Goal: Task Accomplishment & Management: Manage account settings

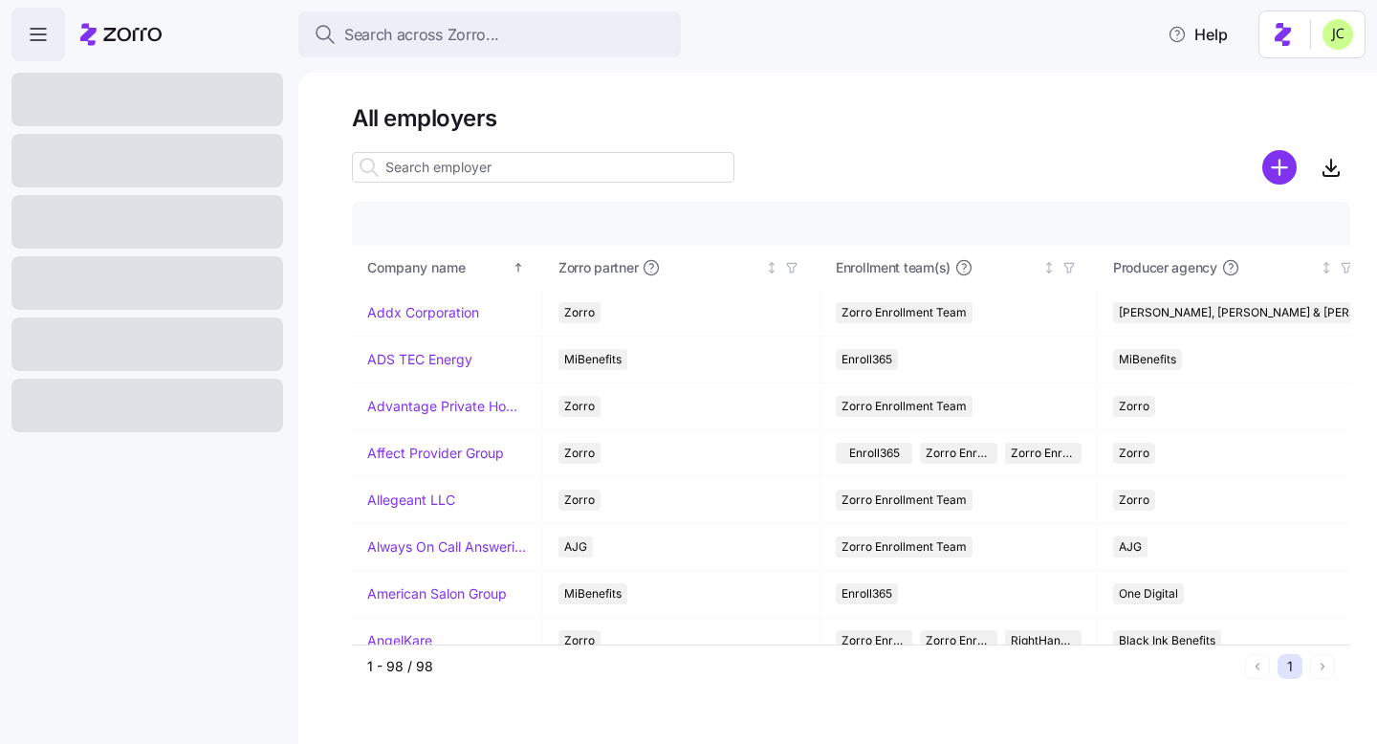
click at [492, 166] on input at bounding box center [543, 167] width 383 height 31
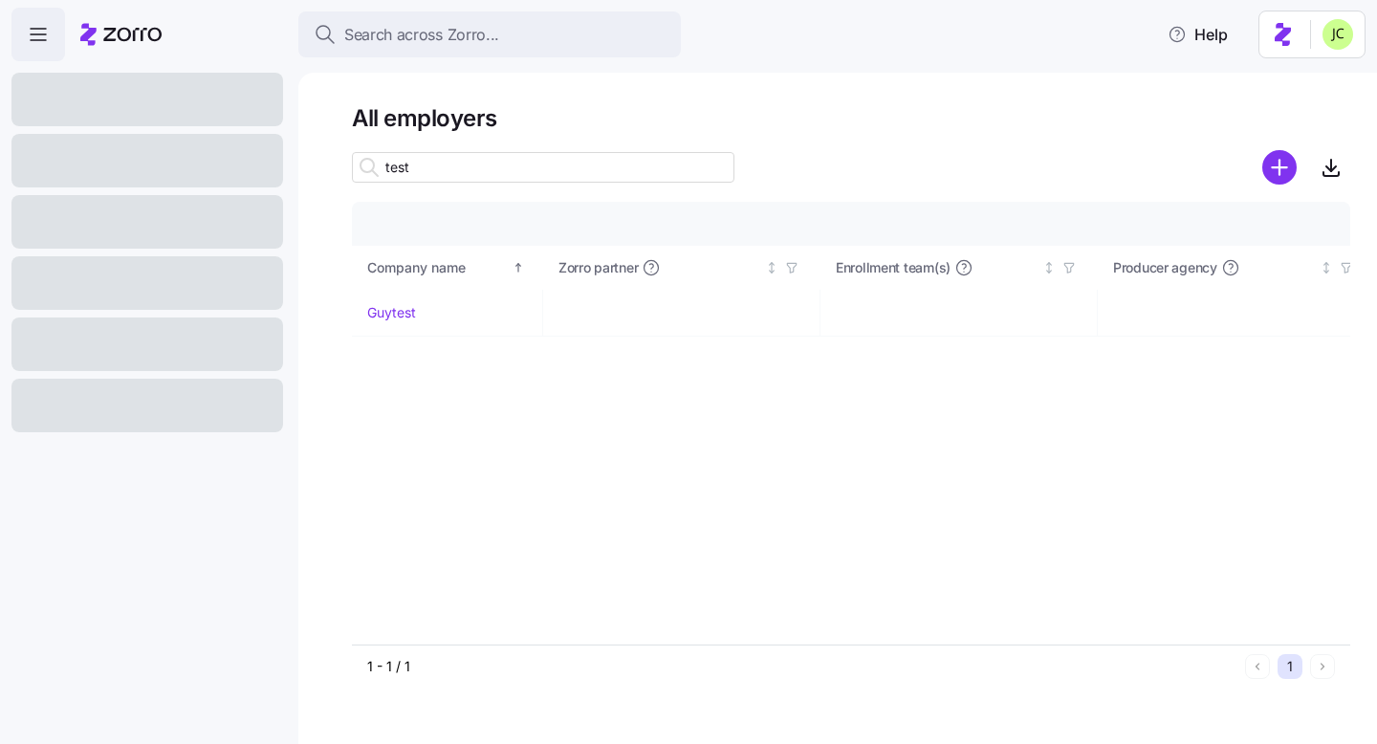
type input "test"
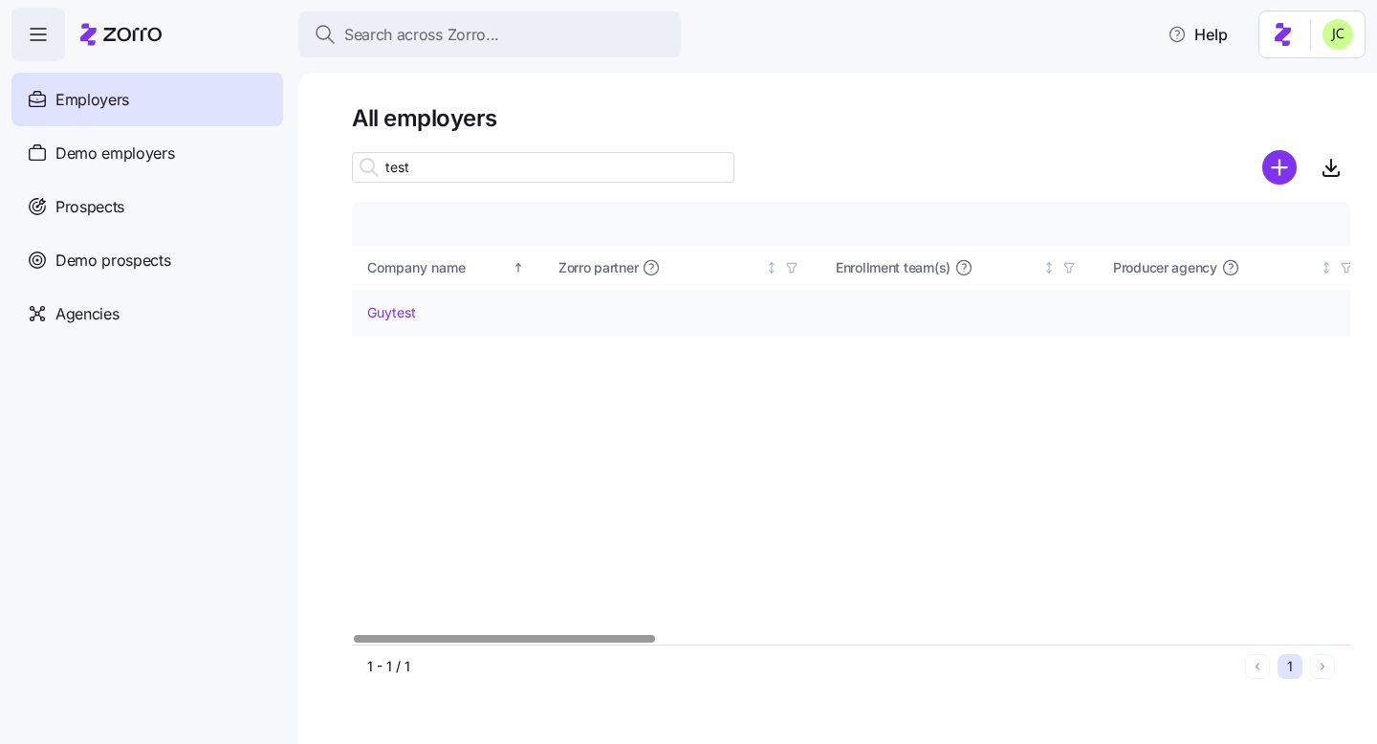
click at [416, 315] on div "Guytest" at bounding box center [447, 312] width 160 height 19
click at [406, 314] on link "Guytest" at bounding box center [391, 312] width 49 height 19
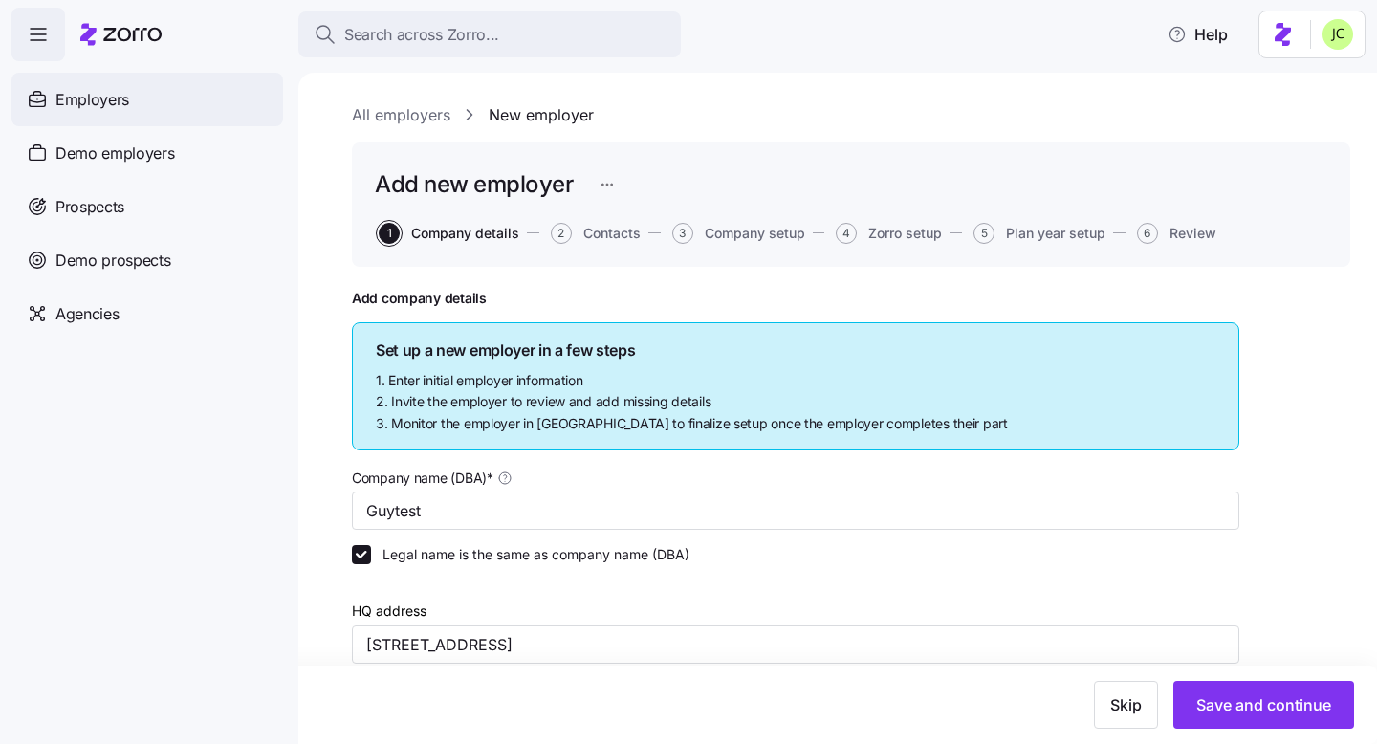
click at [79, 88] on span "Employers" at bounding box center [92, 100] width 74 height 24
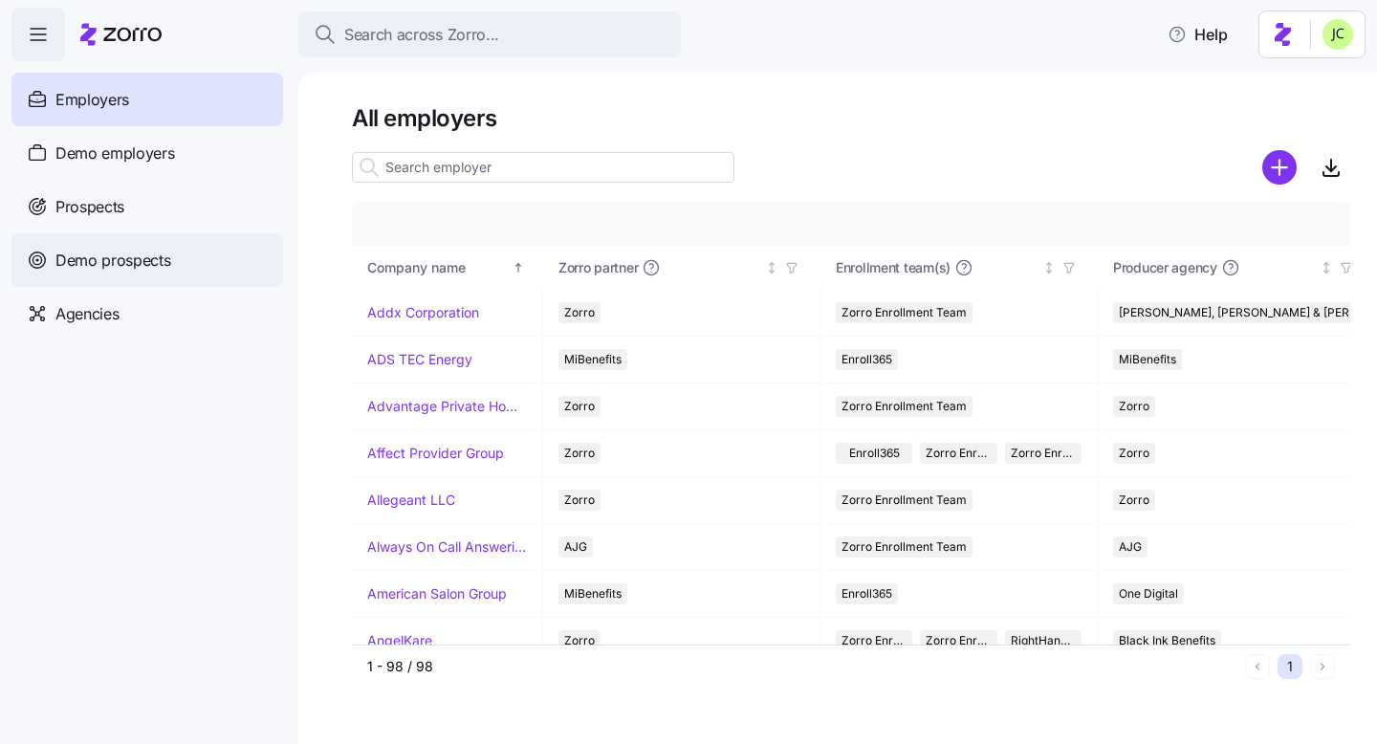
click at [162, 273] on div "Demo prospects" at bounding box center [147, 260] width 272 height 54
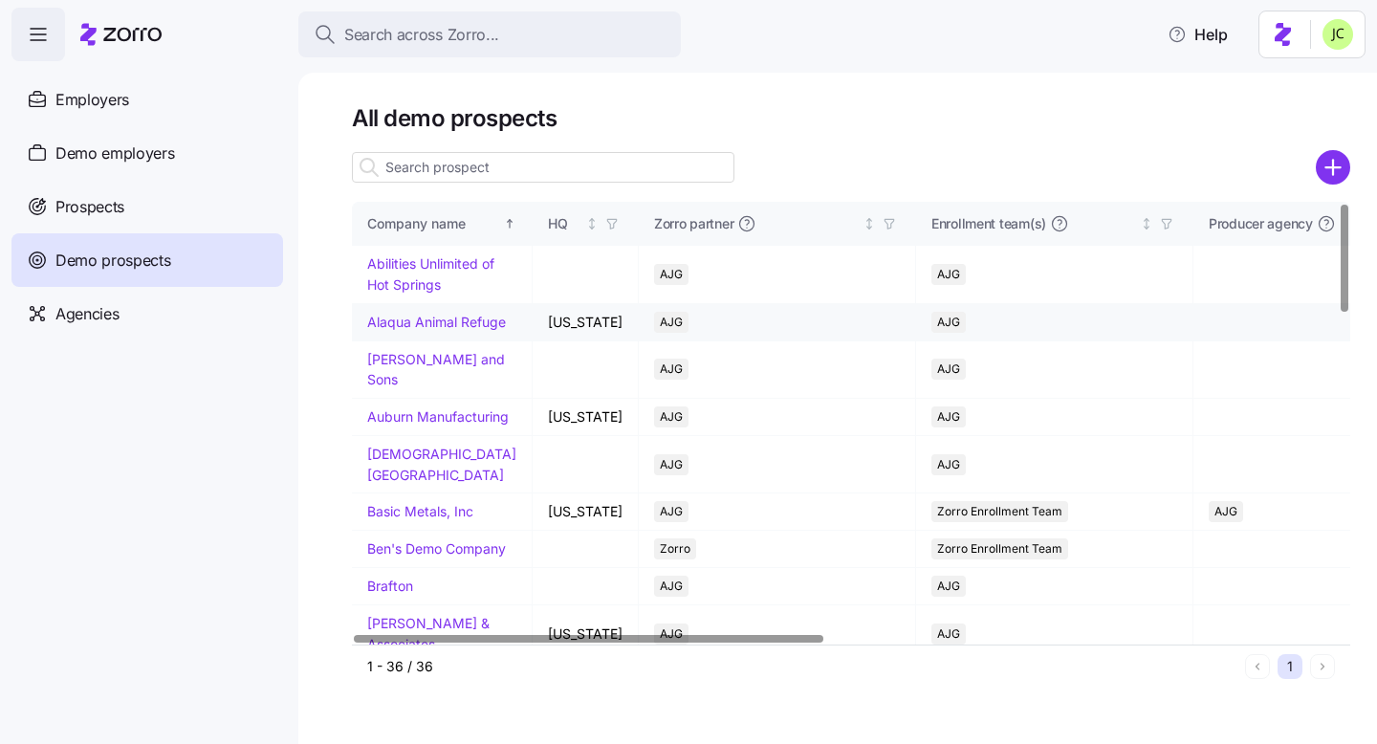
click at [433, 314] on link "Alaqua Animal Refuge" at bounding box center [436, 322] width 139 height 16
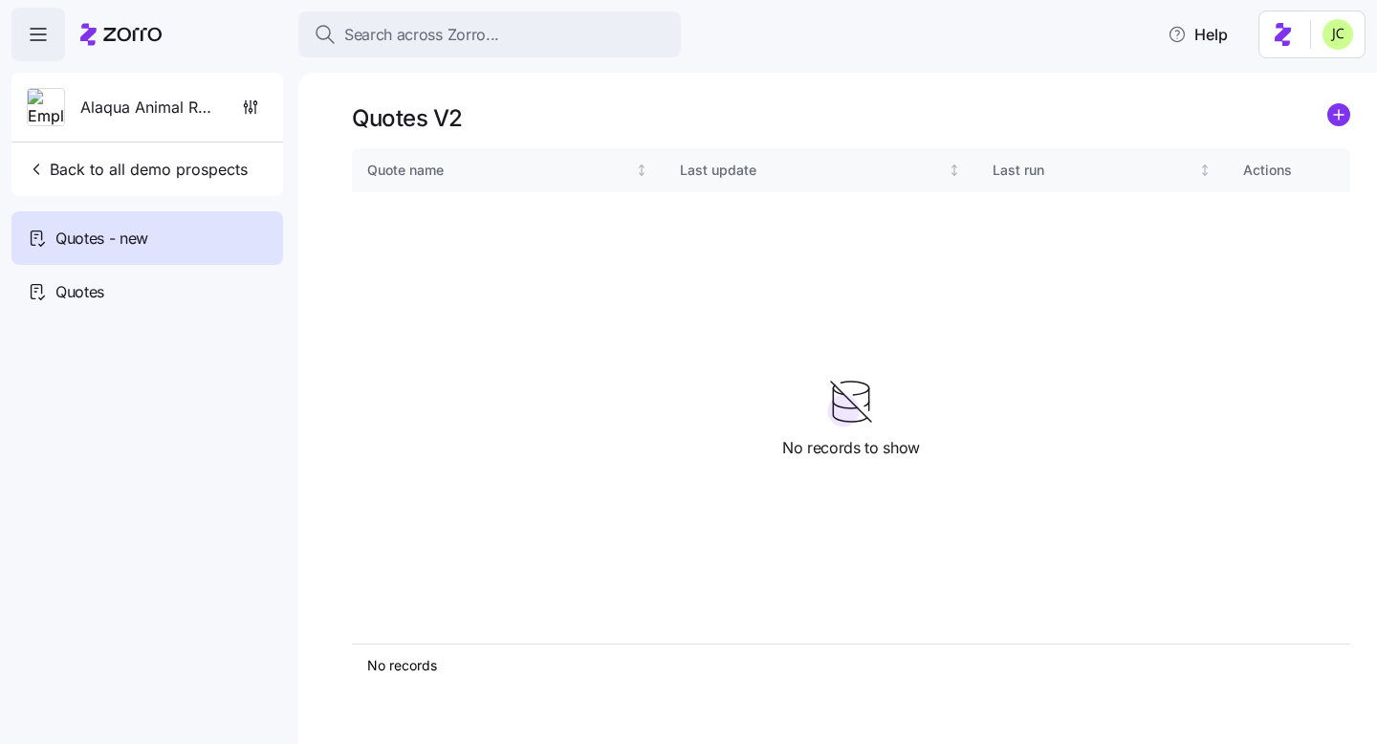
click at [26, 15] on span "button" at bounding box center [38, 35] width 52 height 52
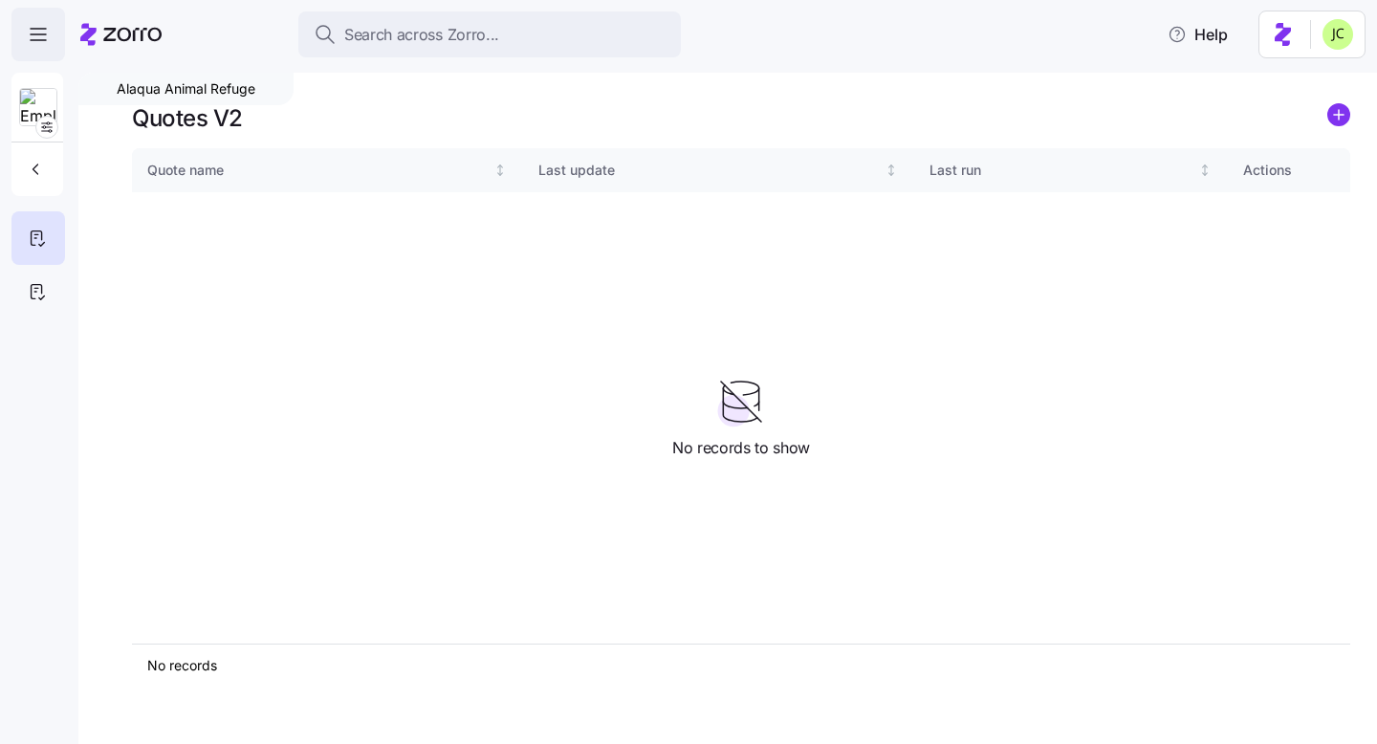
click at [38, 45] on icon "button" at bounding box center [38, 34] width 23 height 23
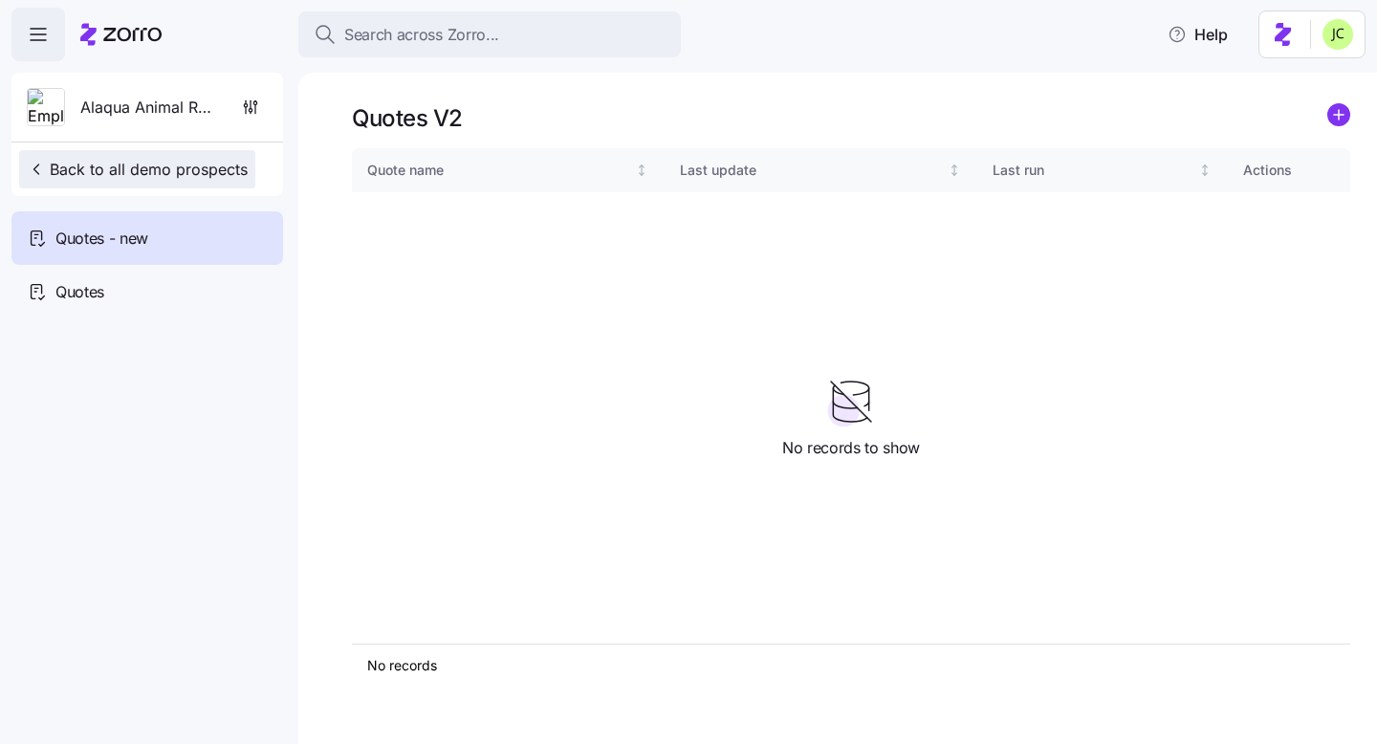
click at [37, 168] on icon "button" at bounding box center [36, 169] width 19 height 19
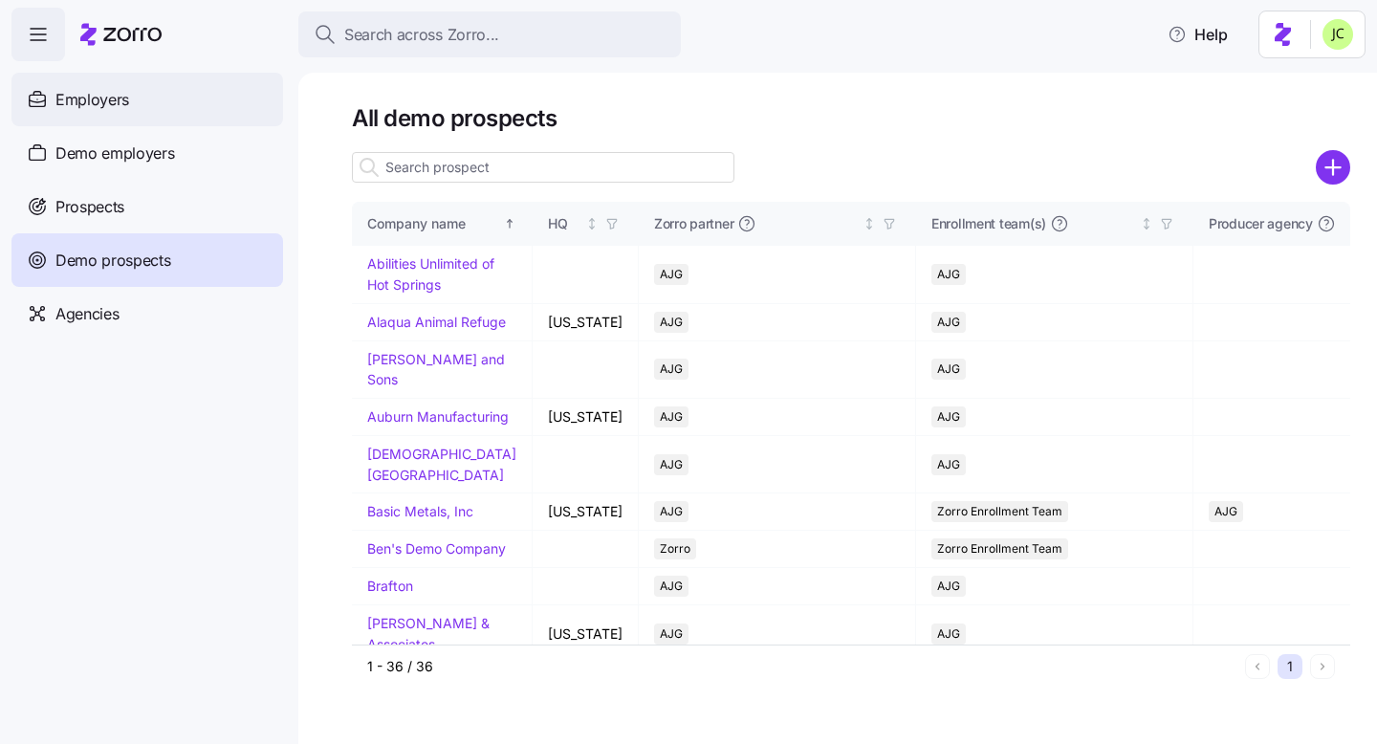
click at [61, 105] on span "Employers" at bounding box center [92, 100] width 74 height 24
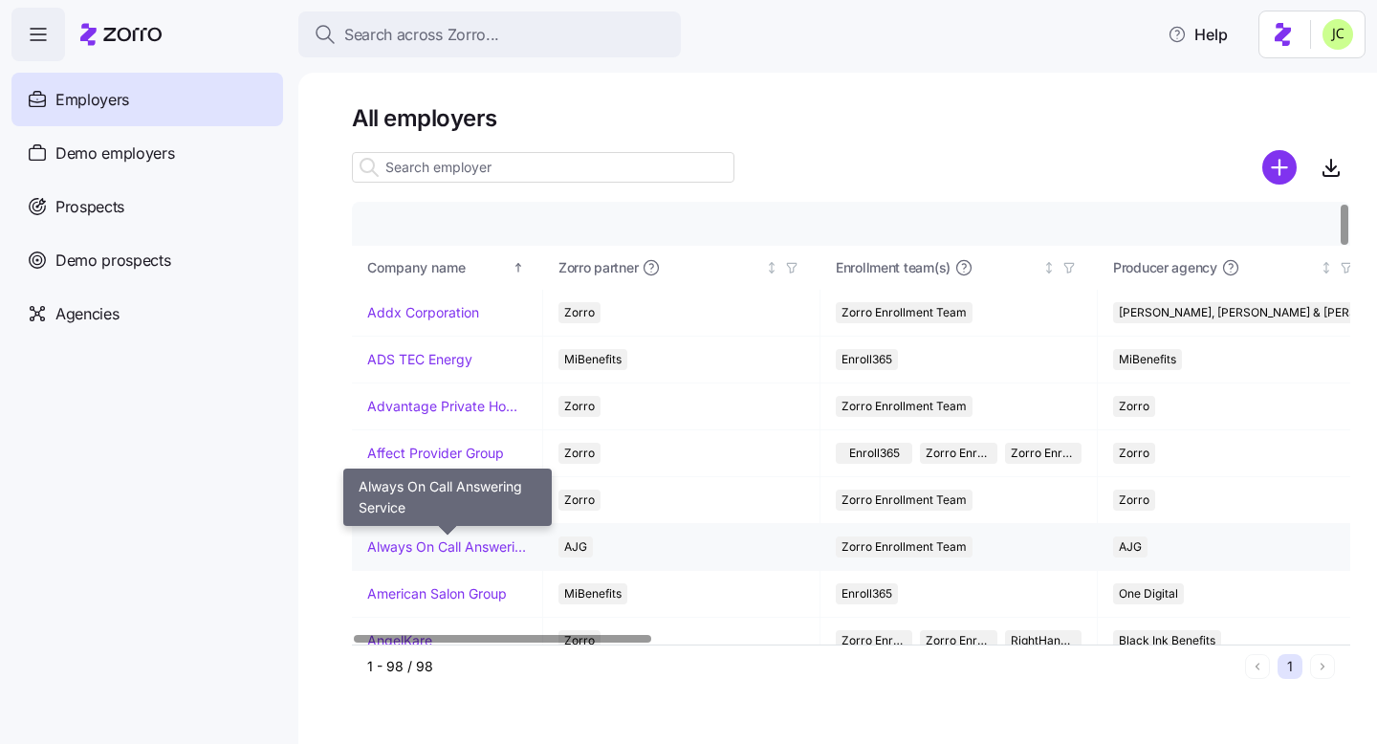
click at [447, 542] on link "Always On Call Answering Service" at bounding box center [447, 546] width 160 height 19
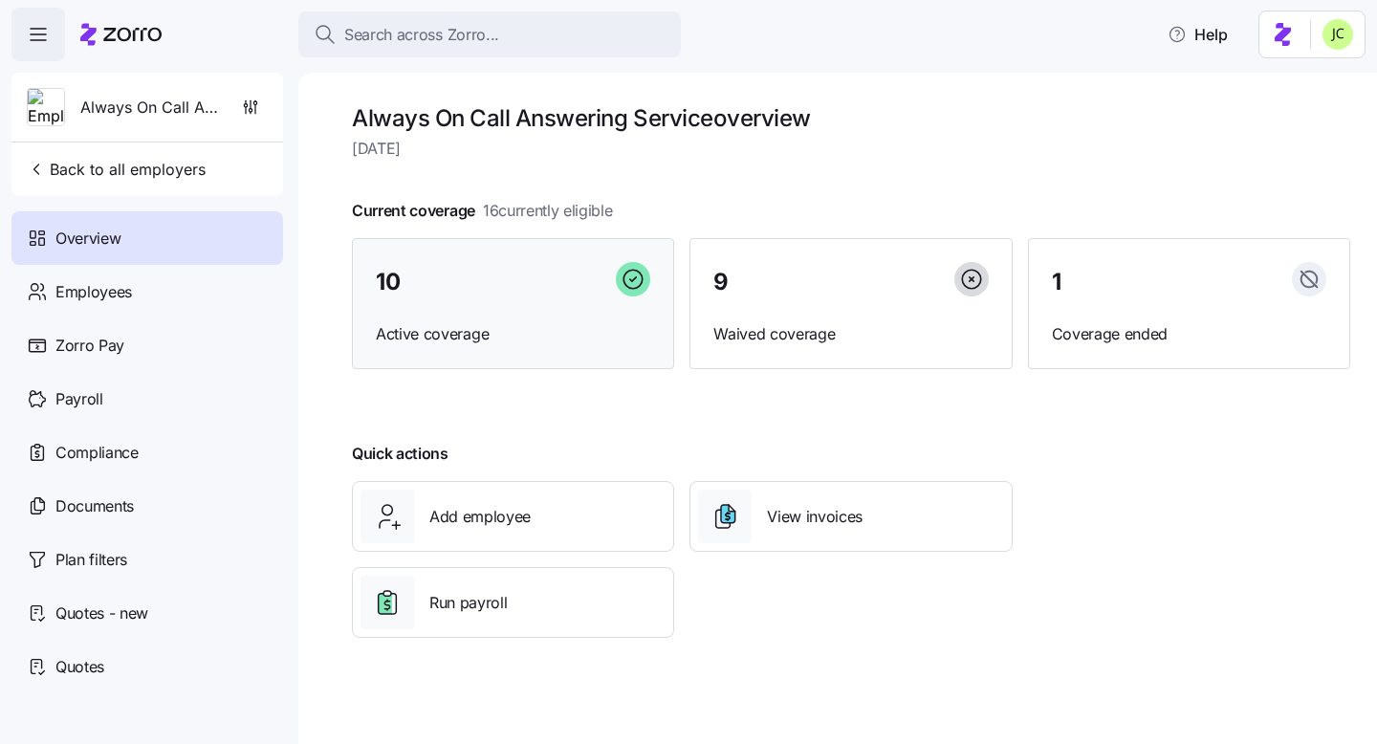
click at [559, 326] on span "Active coverage" at bounding box center [513, 334] width 274 height 24
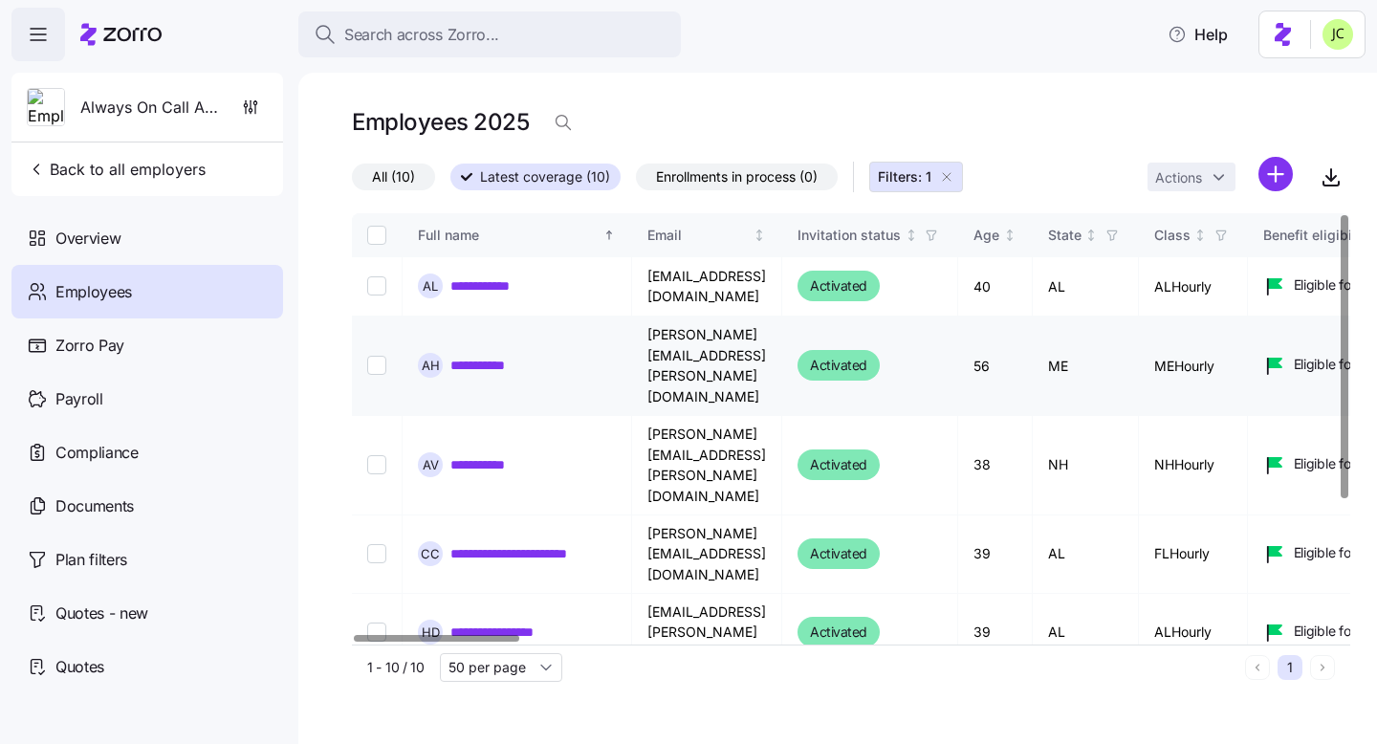
click at [499, 356] on link "**********" at bounding box center [487, 365] width 75 height 19
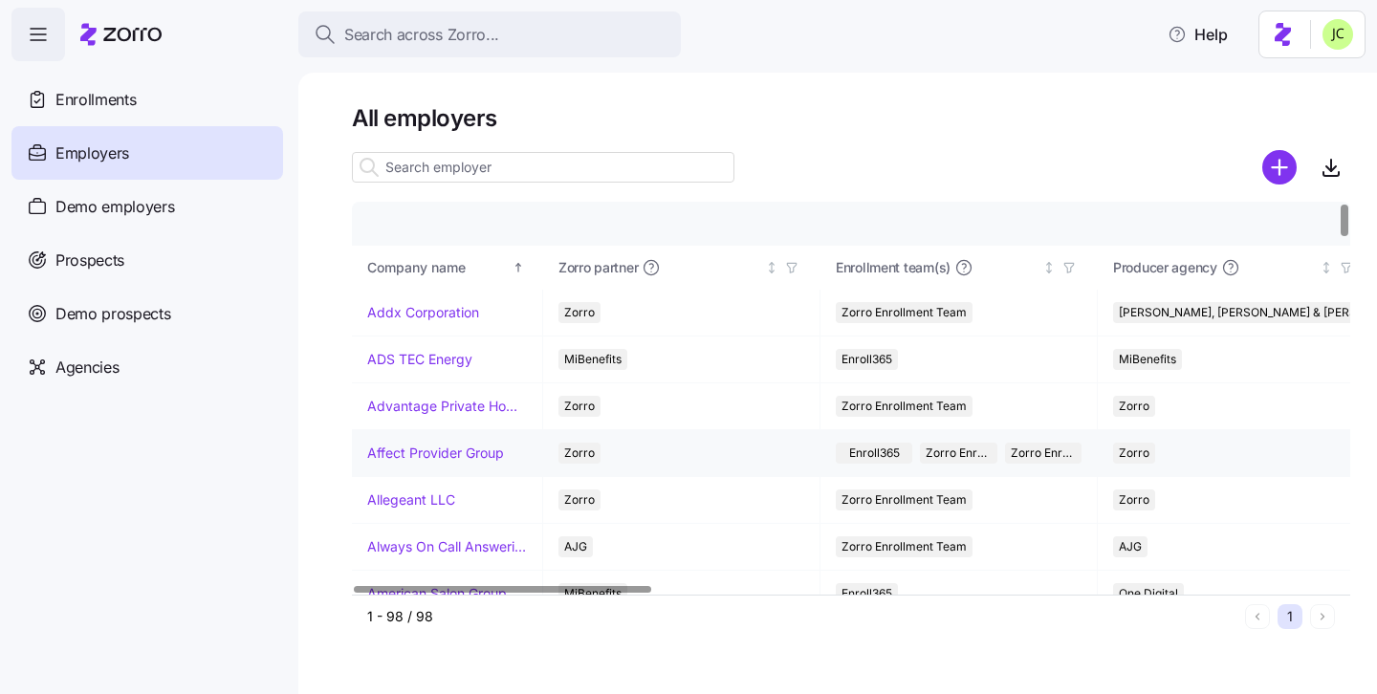
scroll to position [55, 0]
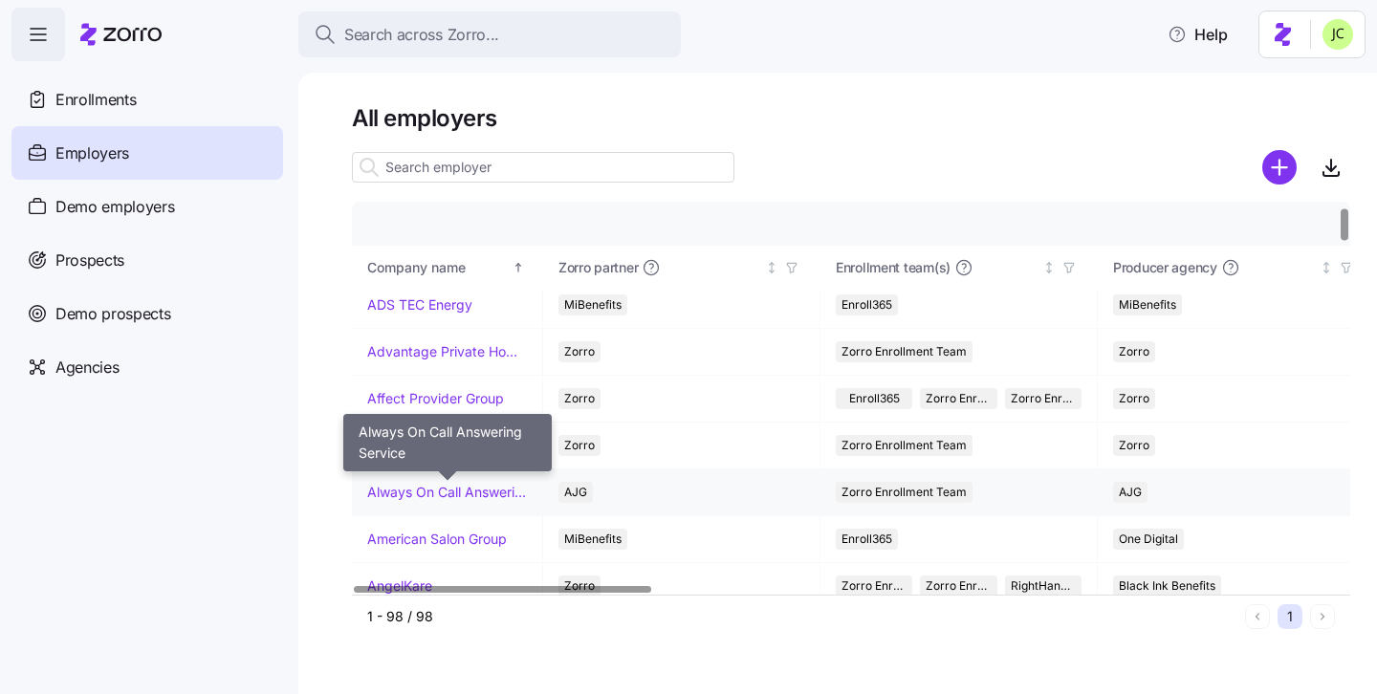
click at [461, 488] on link "Always On Call Answering Service" at bounding box center [447, 492] width 160 height 19
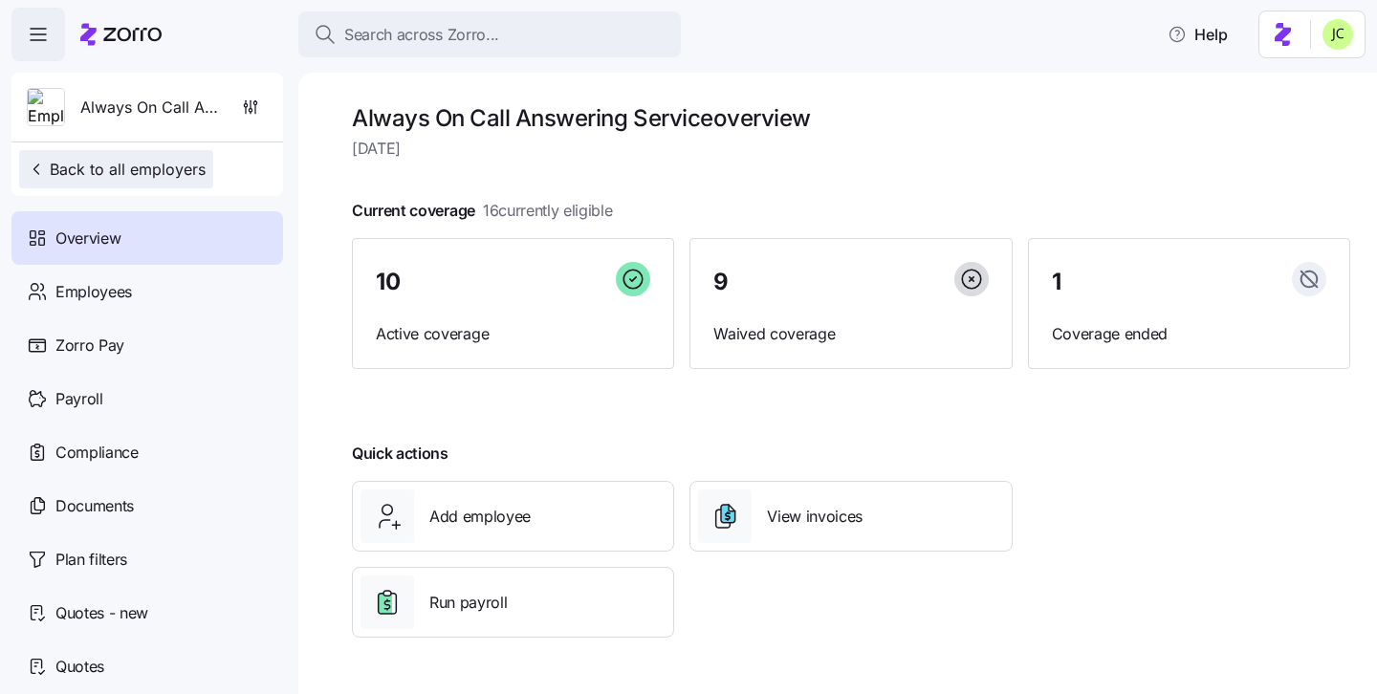
click at [88, 163] on span "Back to all employers" at bounding box center [116, 169] width 179 height 23
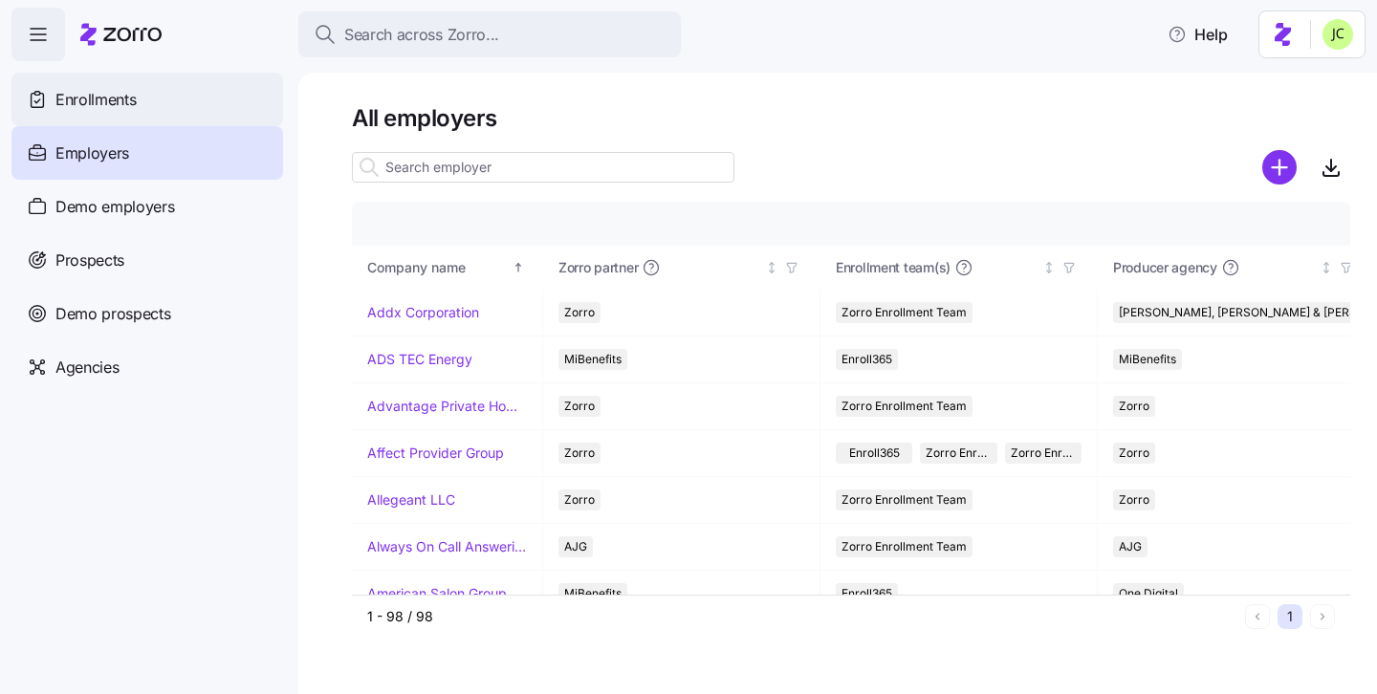
click at [148, 89] on div "Enrollments" at bounding box center [147, 100] width 272 height 54
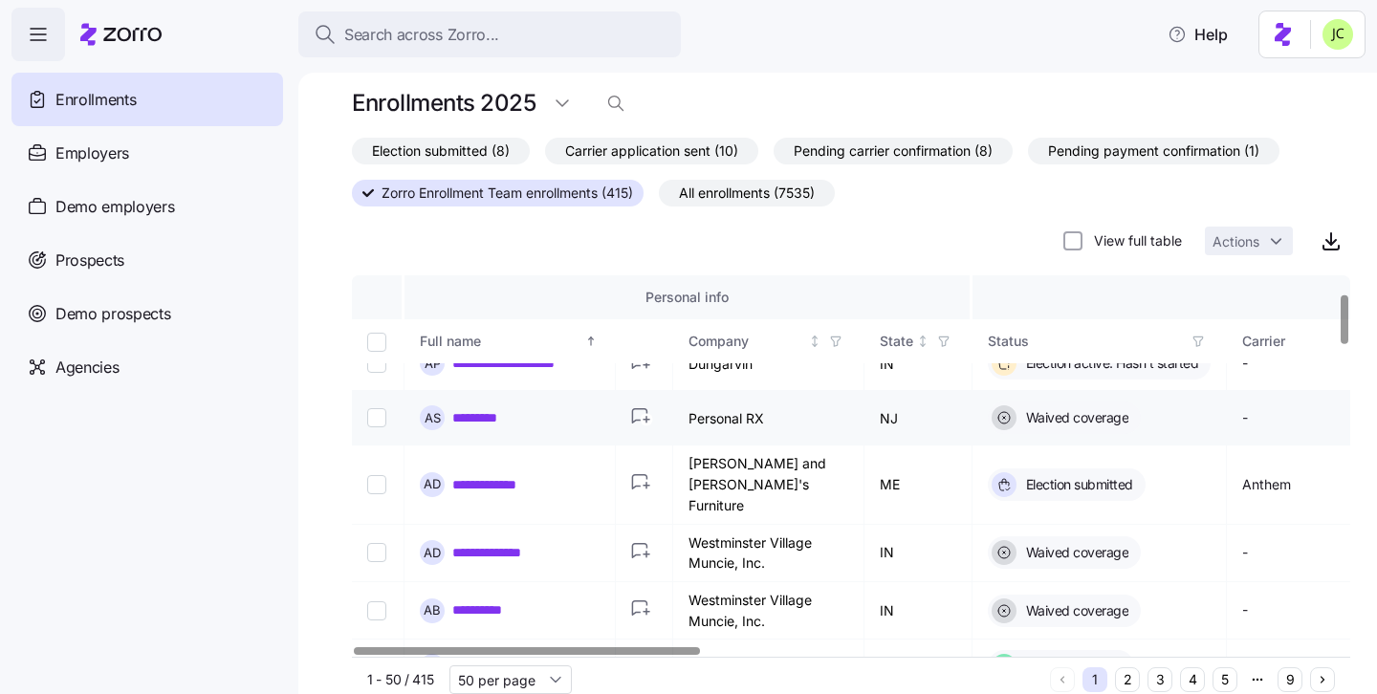
scroll to position [142, 0]
click at [480, 420] on link "*********" at bounding box center [484, 416] width 65 height 19
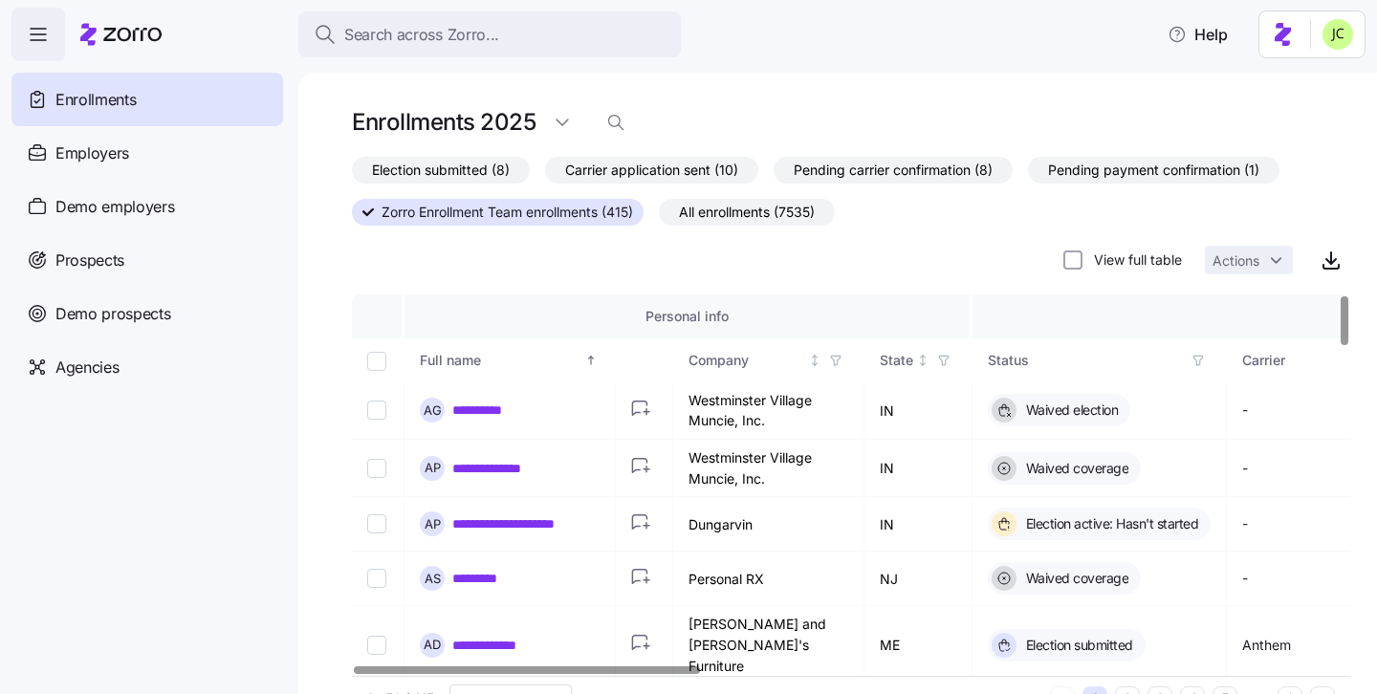
click at [28, 30] on icon "button" at bounding box center [38, 34] width 23 height 23
